Goal: Task Accomplishment & Management: Manage account settings

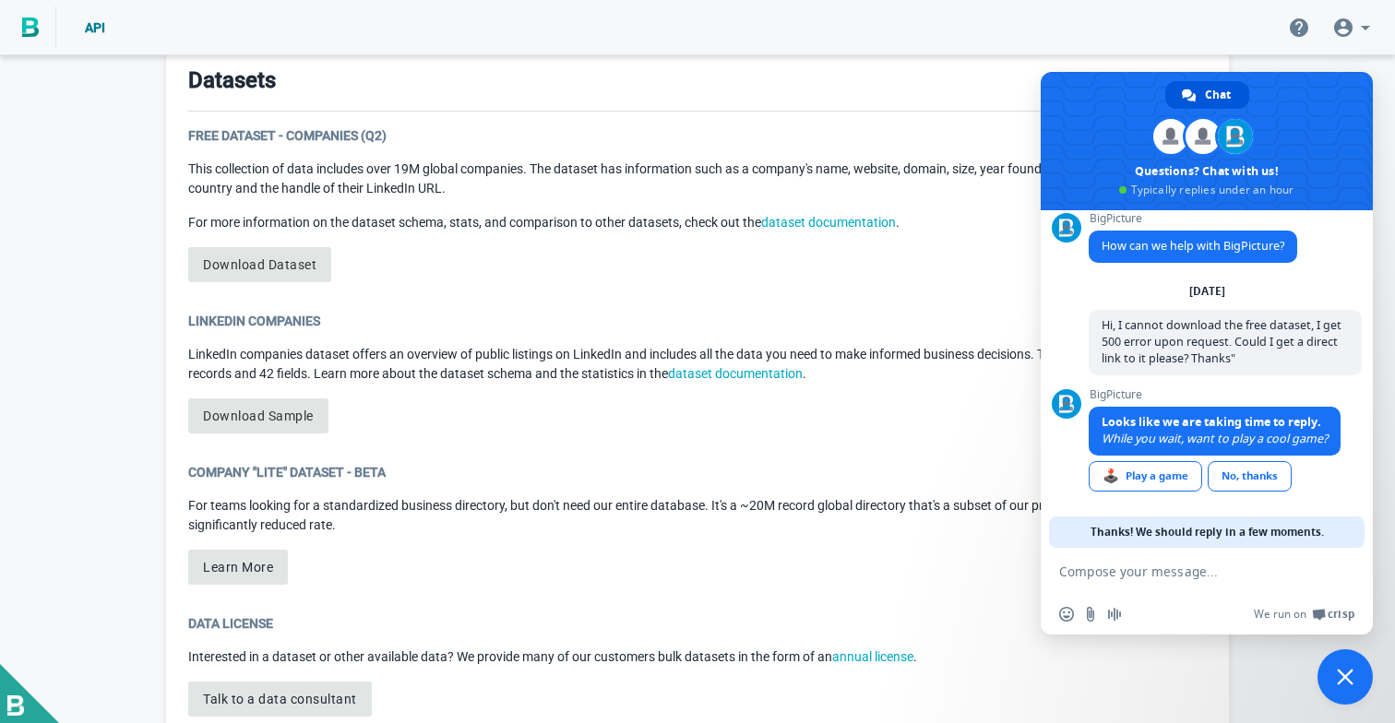
scroll to position [1011, 0]
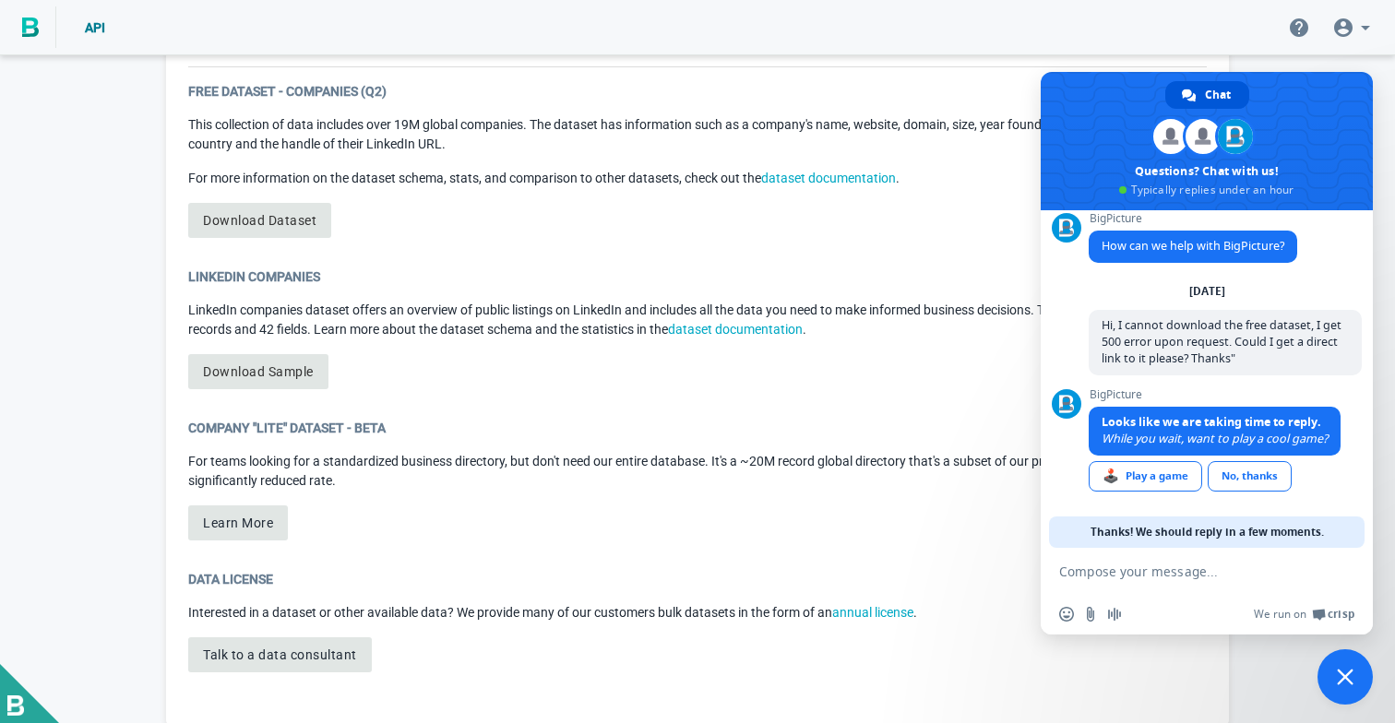
click at [298, 202] on div "Free Dataset - Companies (Q2) This collection of data includes over 19M global …" at bounding box center [697, 167] width 1018 height 171
click at [280, 222] on link "Download Dataset" at bounding box center [259, 220] width 143 height 35
click at [280, 221] on link "Download Dataset" at bounding box center [259, 220] width 143 height 35
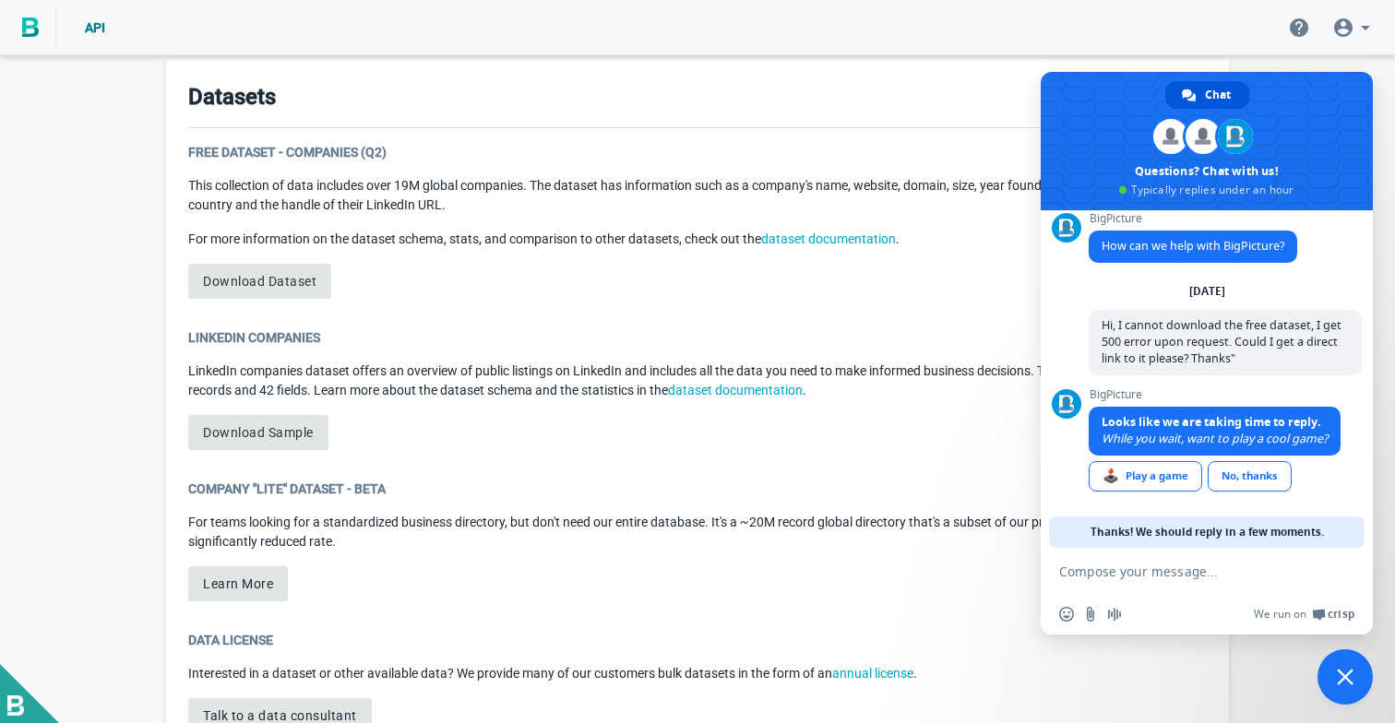
scroll to position [945, 0]
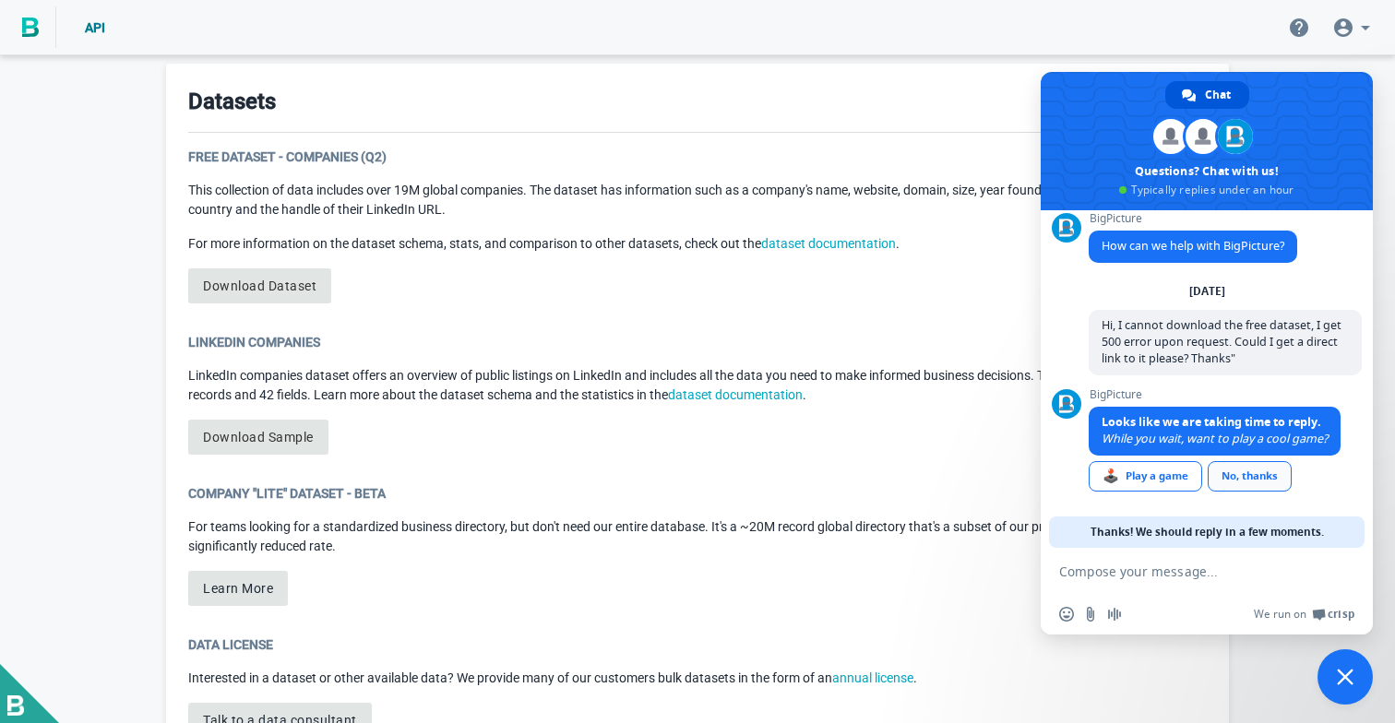
click at [1263, 484] on div "No, thanks" at bounding box center [1249, 476] width 84 height 30
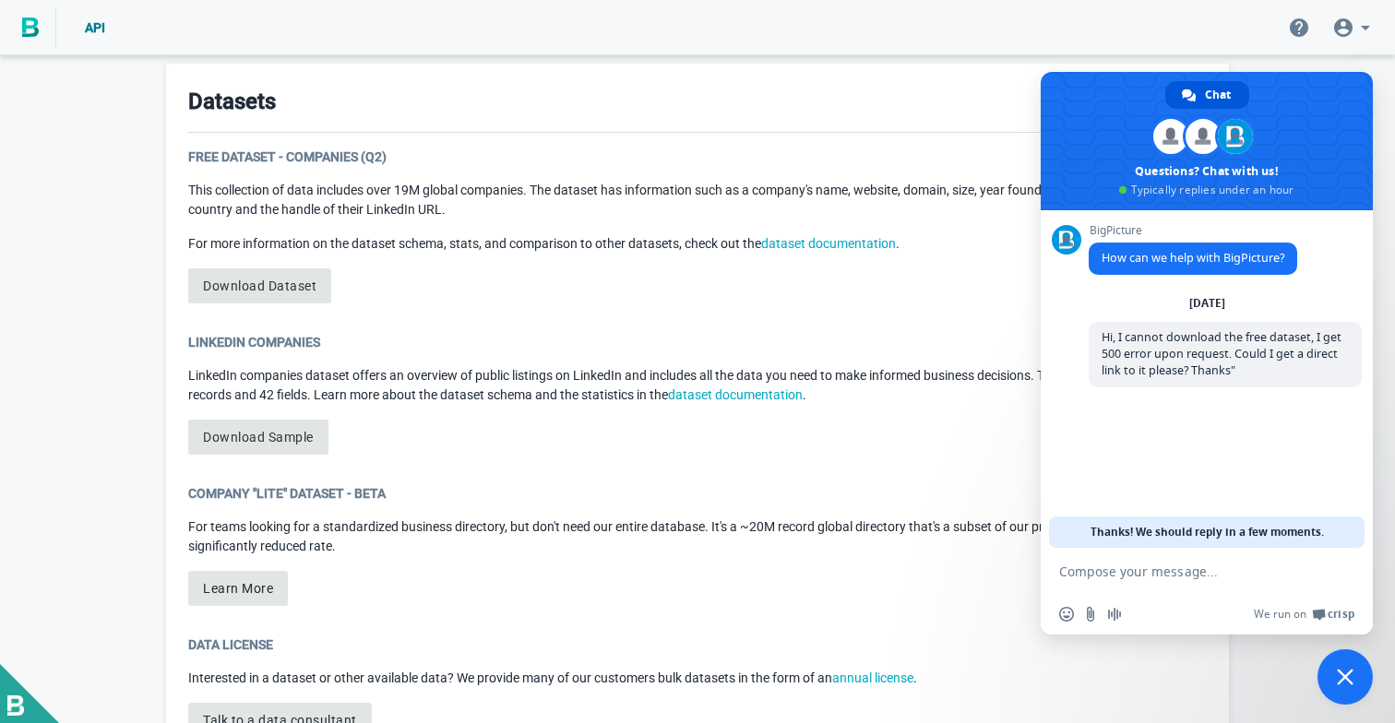
scroll to position [1034, 0]
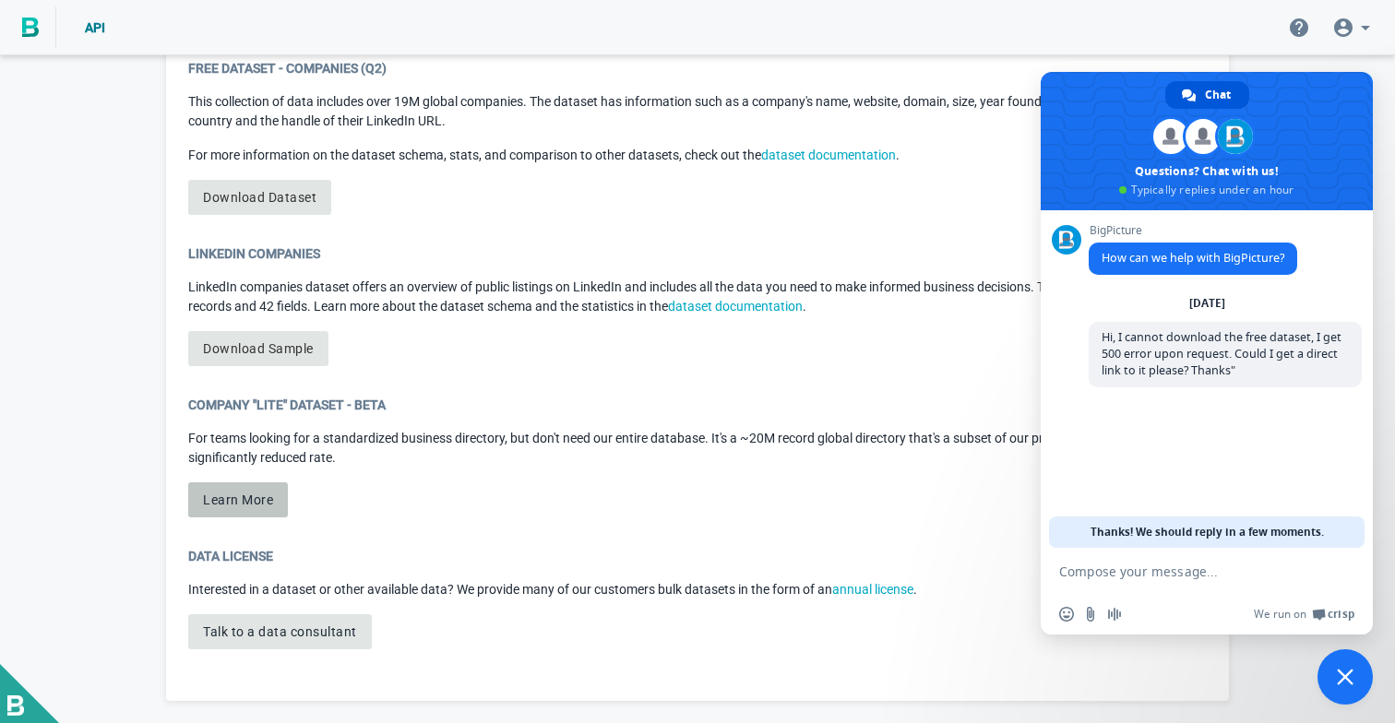
click at [254, 501] on button "Learn More" at bounding box center [238, 499] width 100 height 35
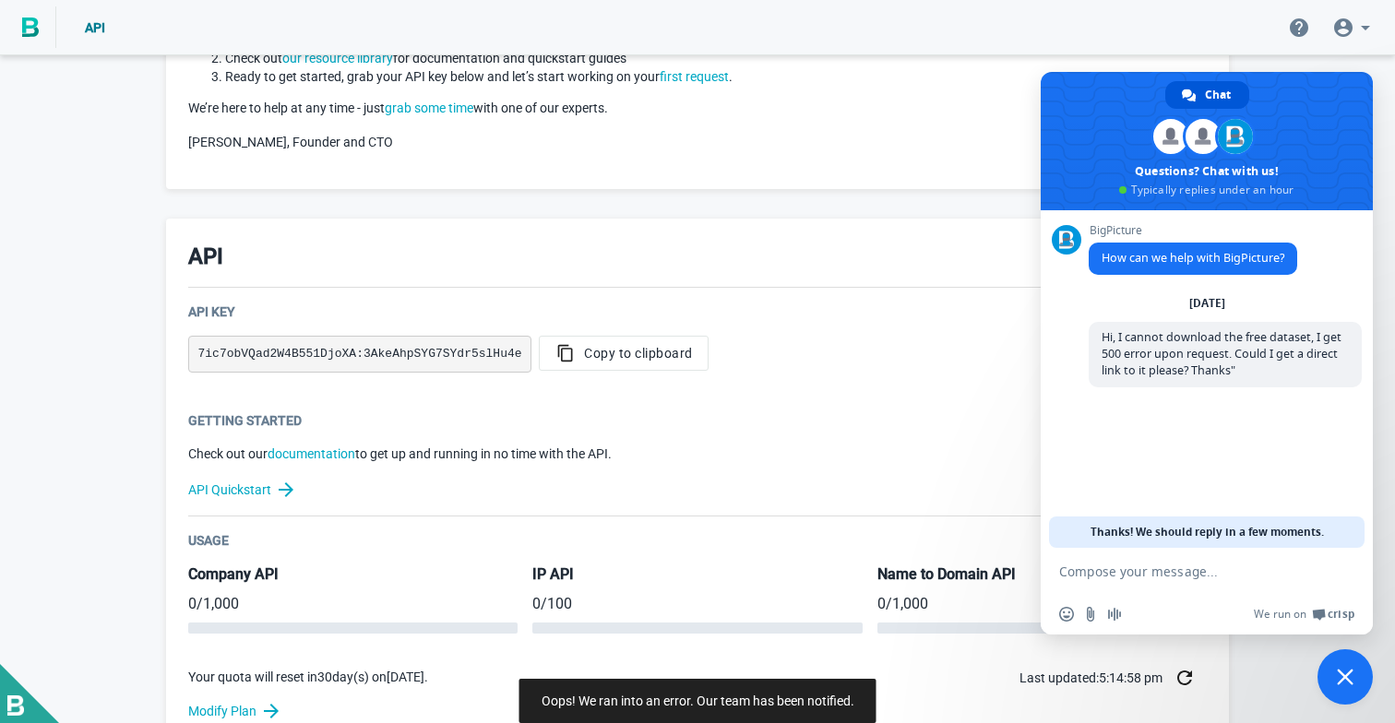
scroll to position [0, 0]
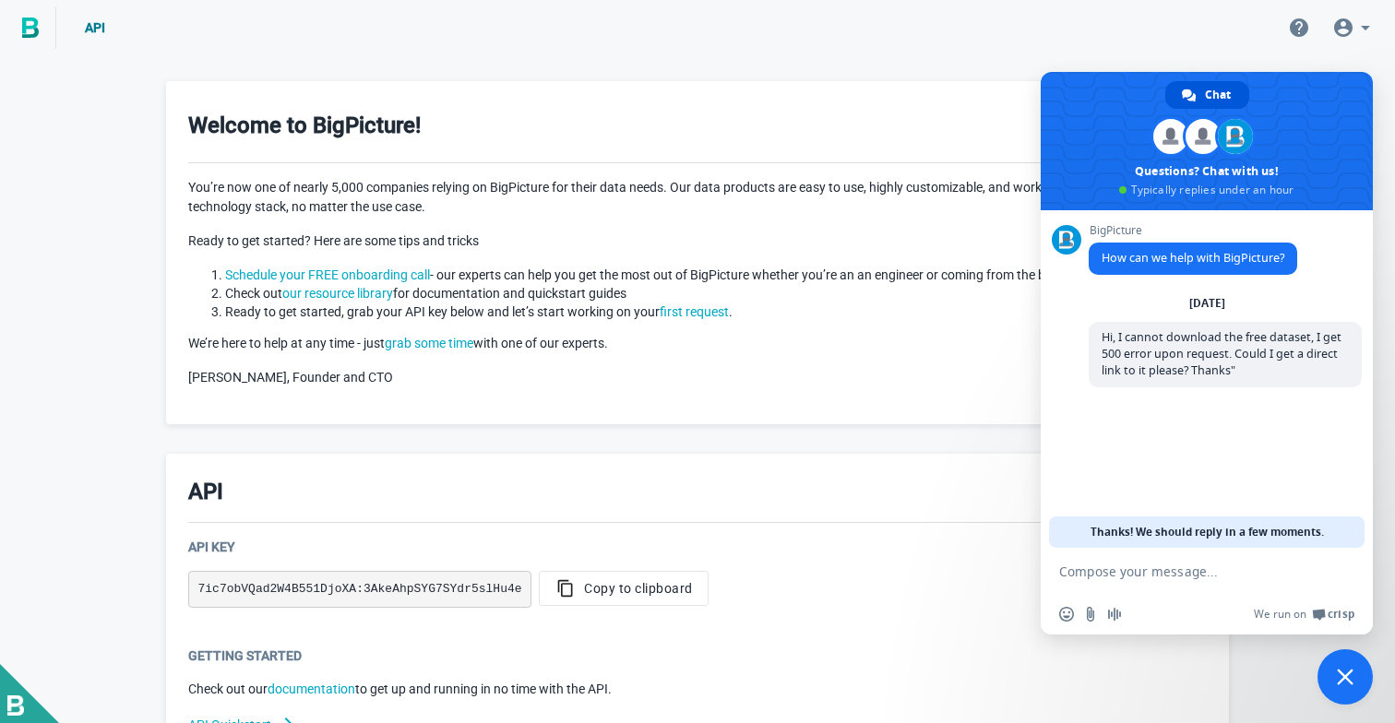
click at [96, 31] on span "API" at bounding box center [95, 27] width 20 height 15
click at [1348, 32] on icon at bounding box center [1343, 27] width 18 height 18
click at [1344, 665] on span "Close chat" at bounding box center [1344, 676] width 55 height 55
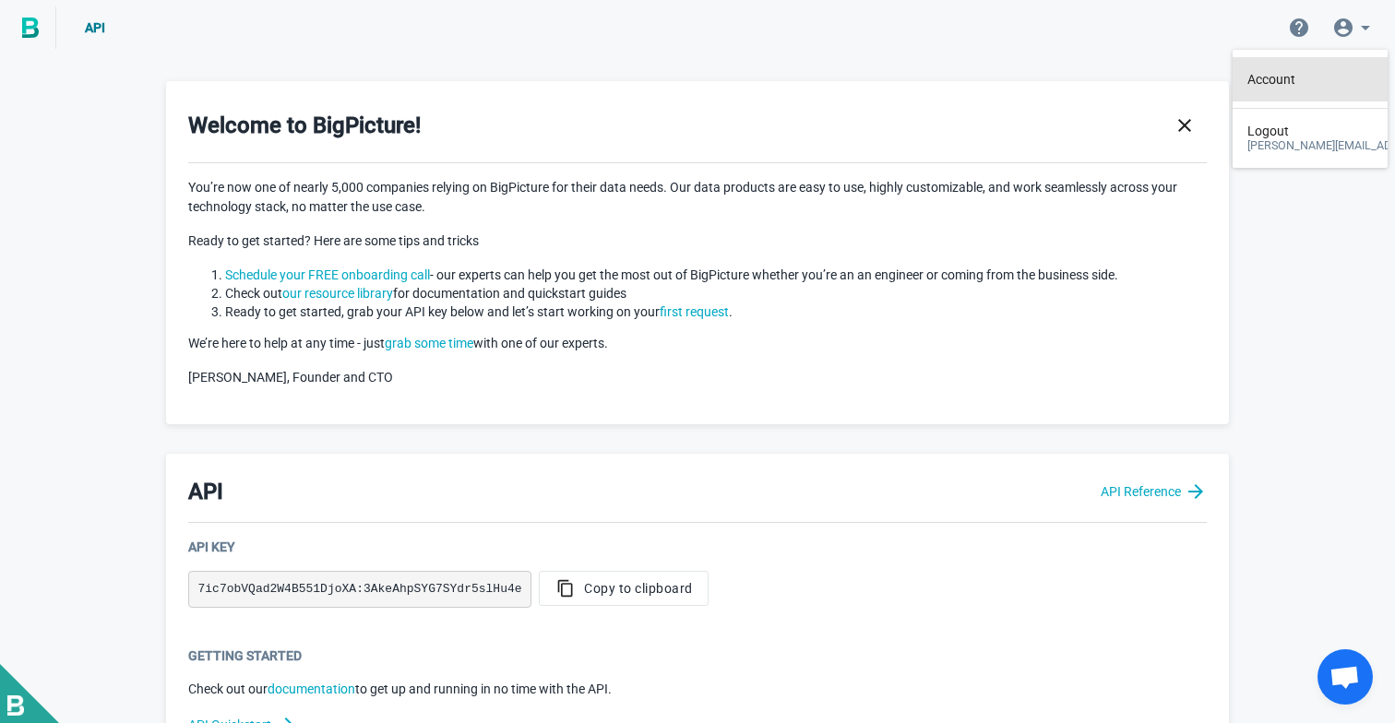
click at [1332, 69] on link "Account" at bounding box center [1381, 79] width 268 height 44
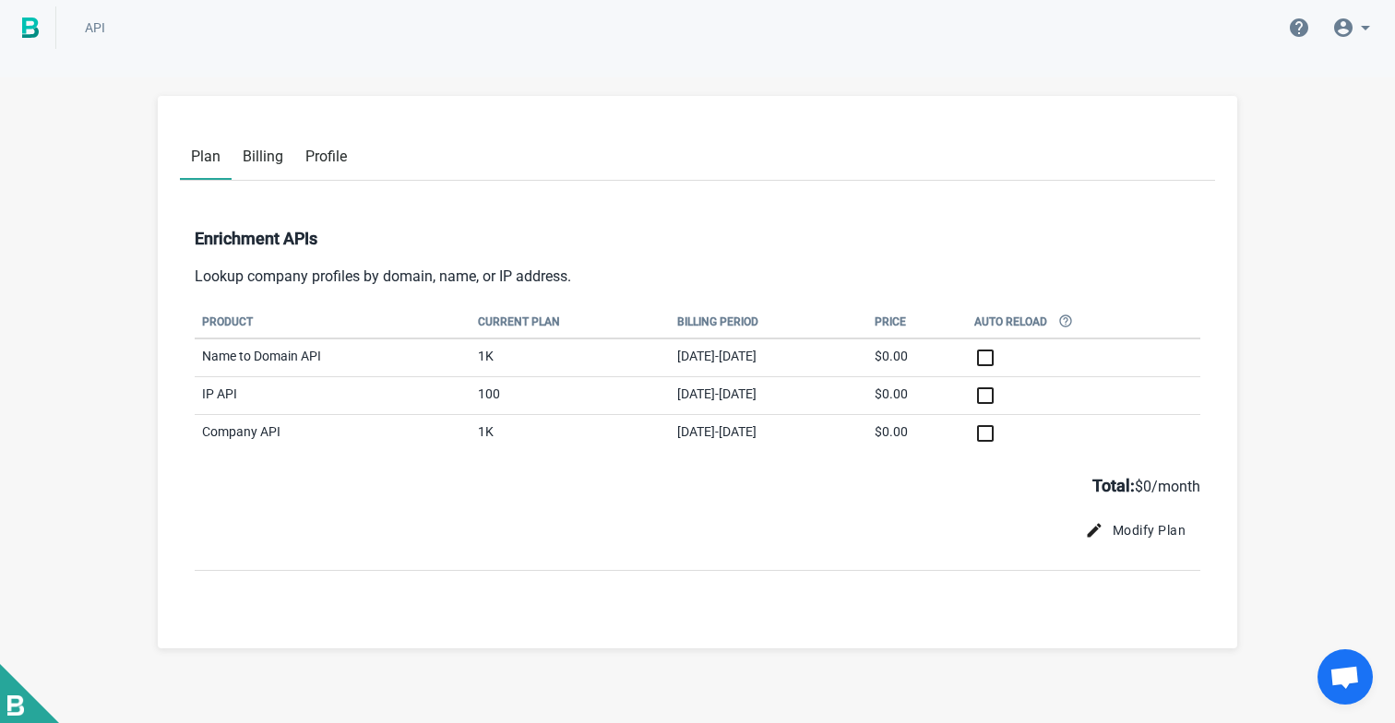
click at [259, 155] on span "Billing" at bounding box center [263, 157] width 41 height 18
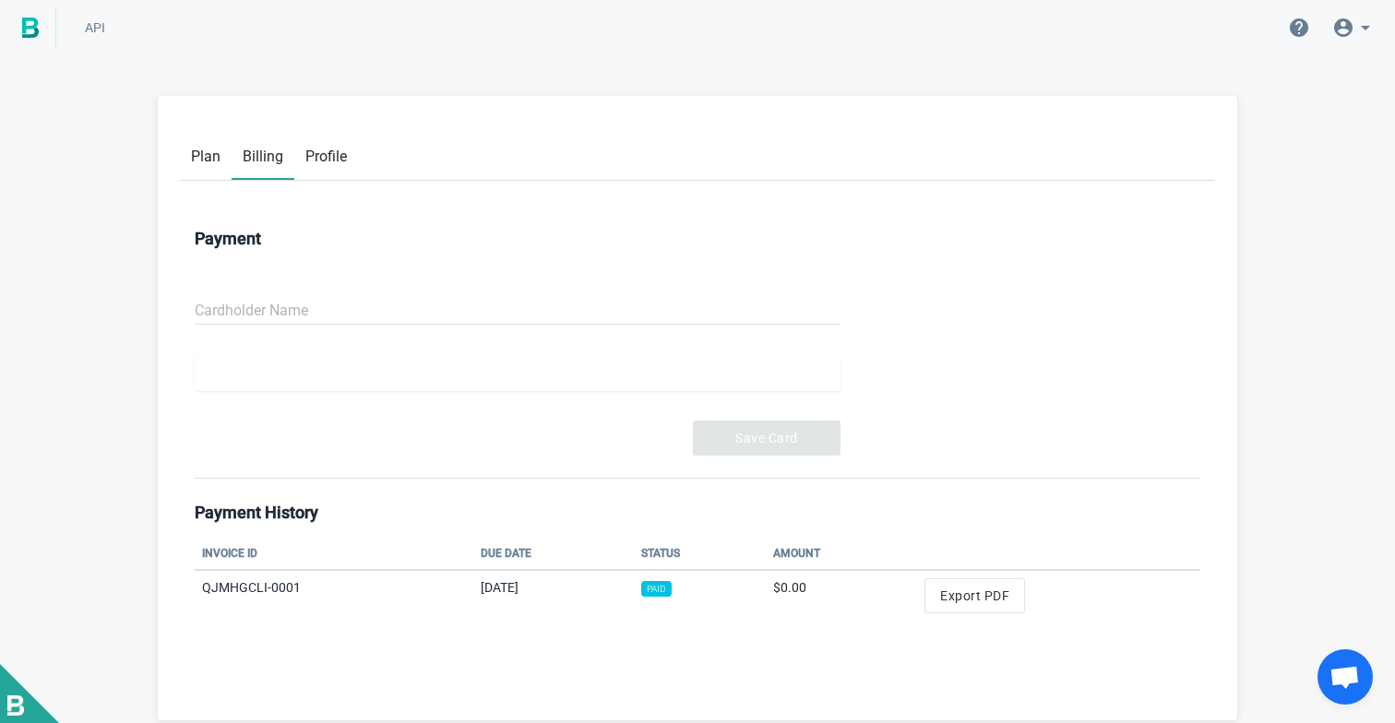
click at [324, 161] on span "Profile" at bounding box center [326, 157] width 42 height 18
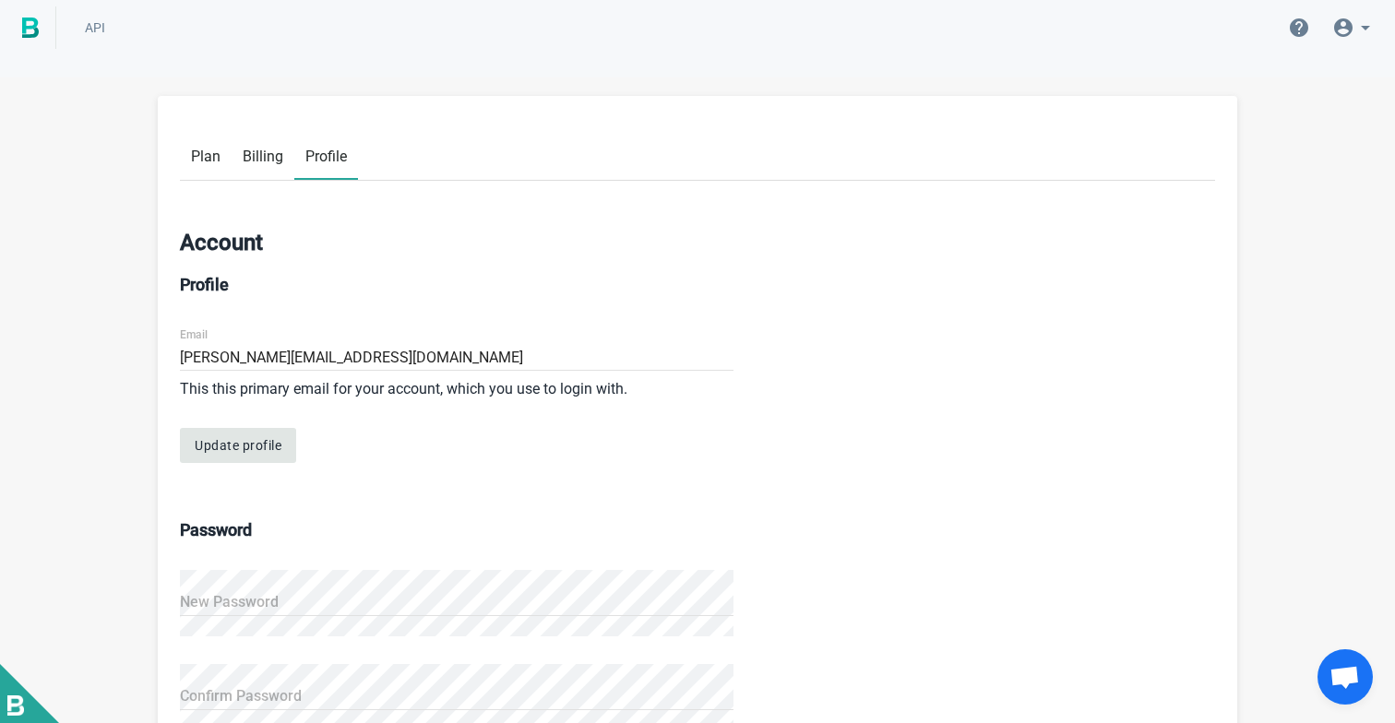
click at [34, 27] on img at bounding box center [30, 28] width 17 height 20
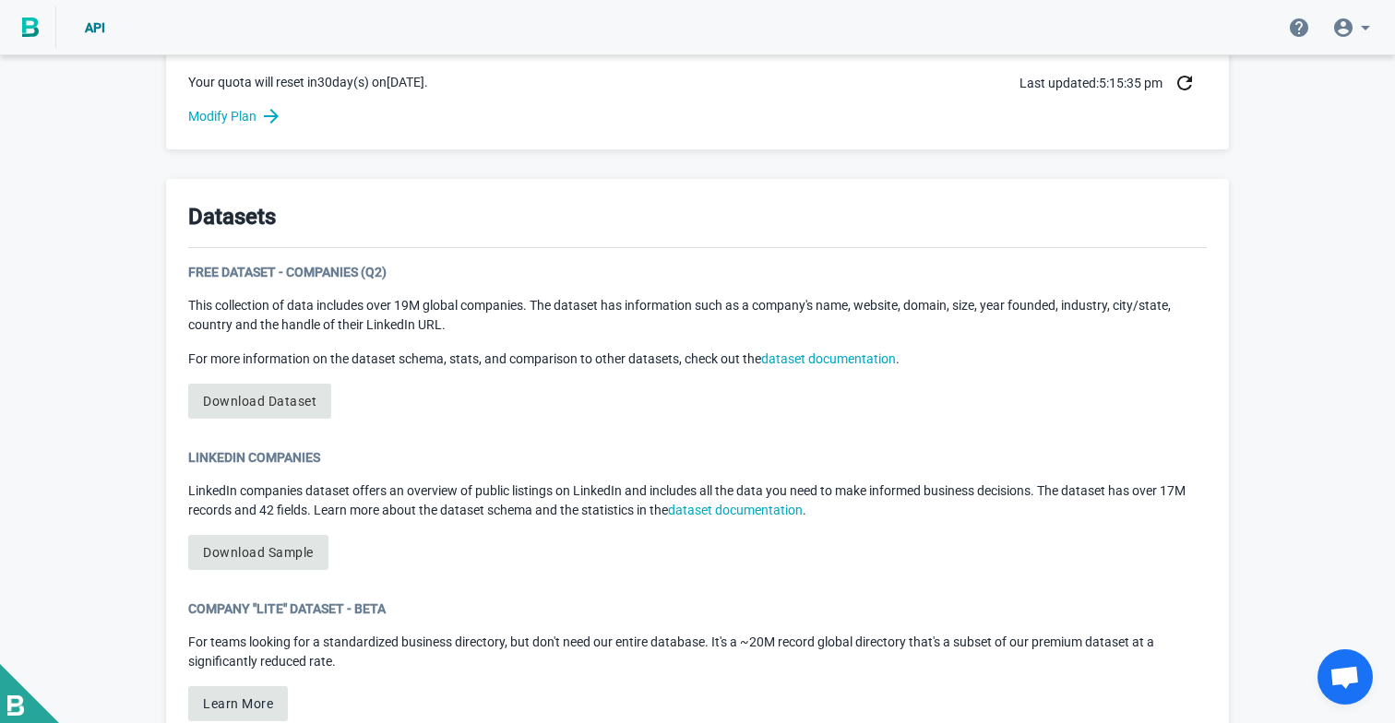
scroll to position [898, 0]
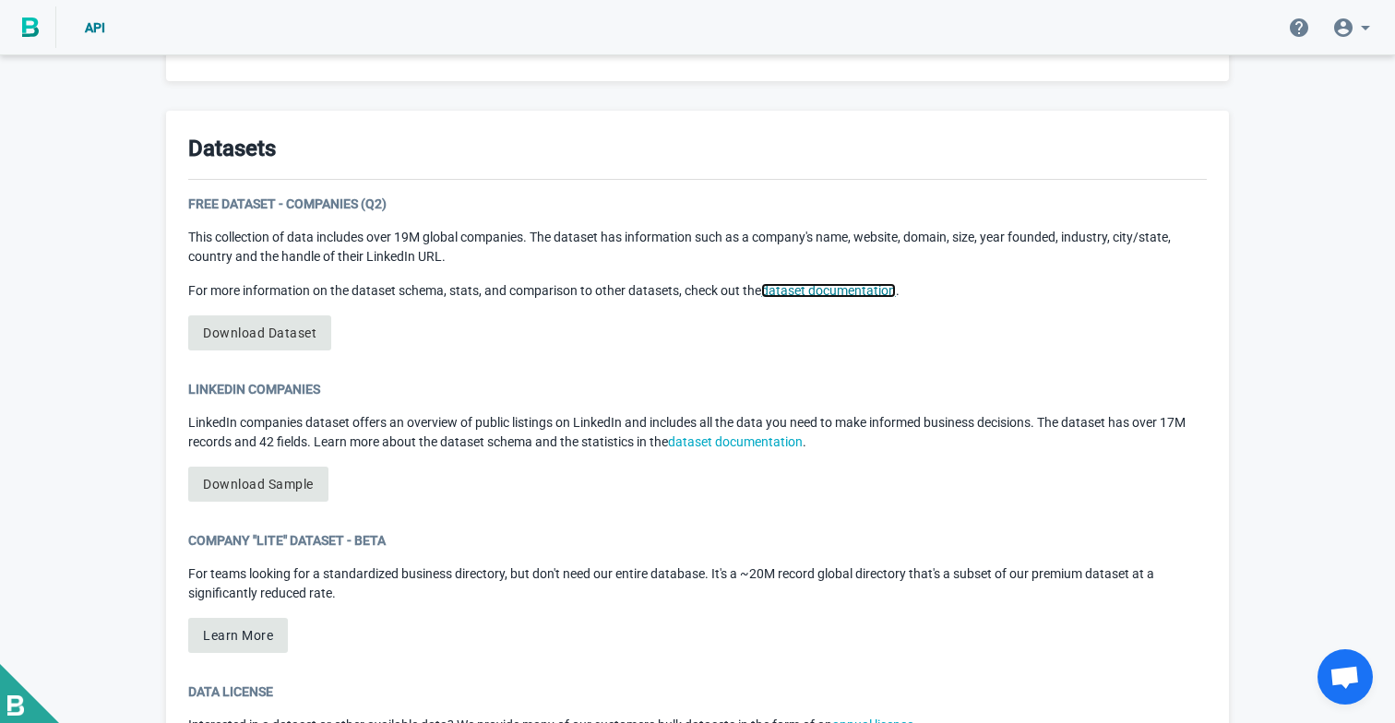
click at [832, 292] on link "dataset documentation" at bounding box center [828, 290] width 135 height 15
